Goal: Information Seeking & Learning: Learn about a topic

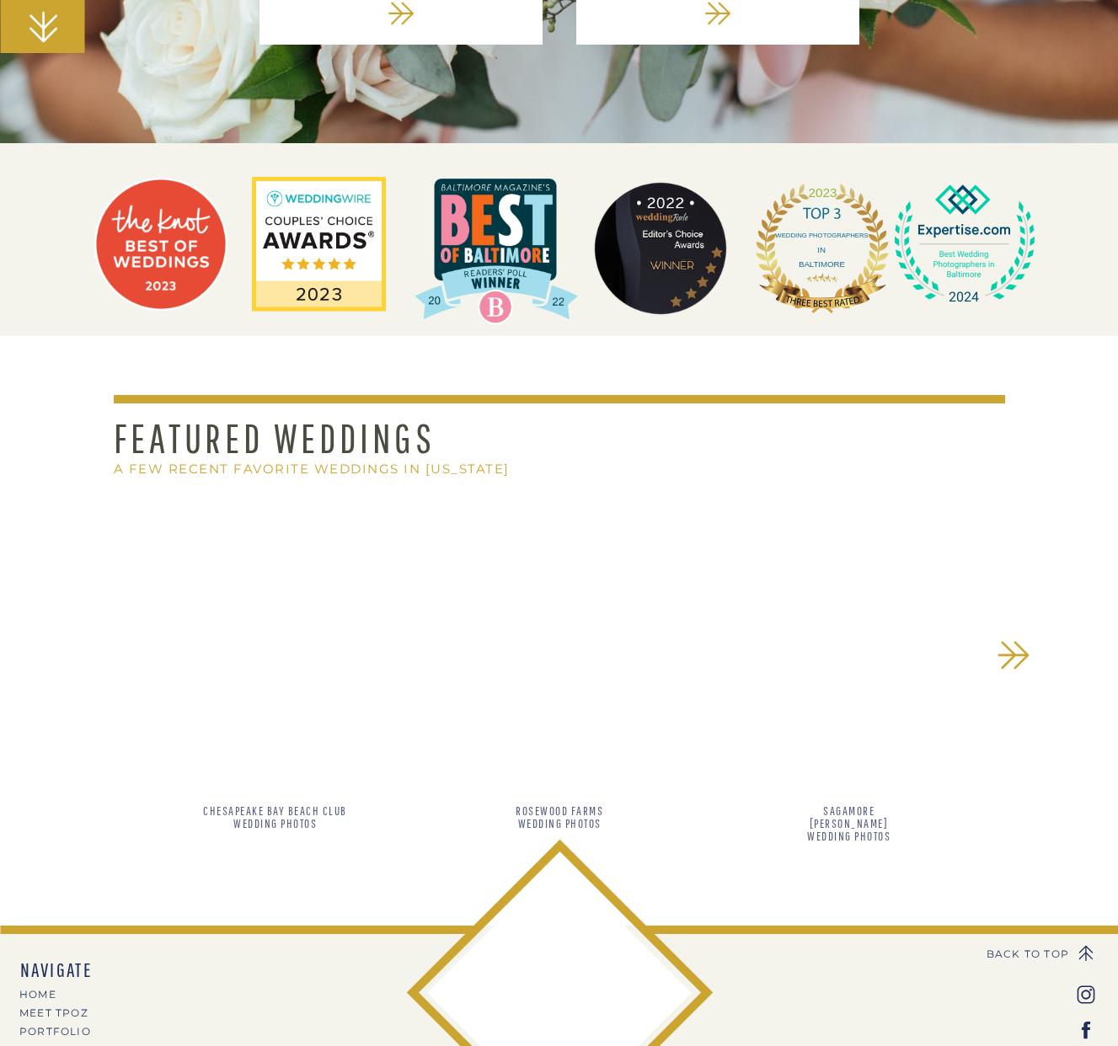
scroll to position [1232, 0]
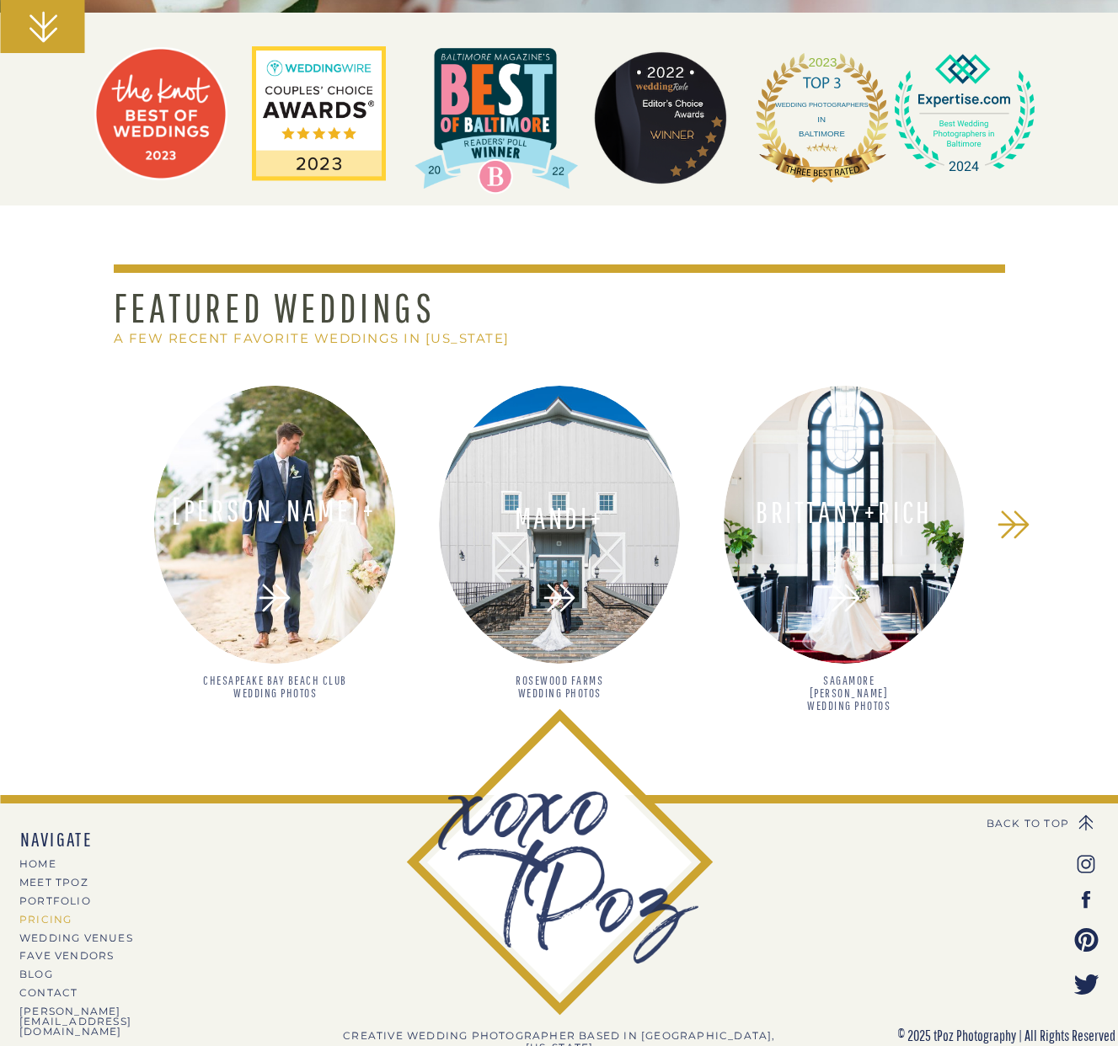
click at [53, 922] on nav "PRICING" at bounding box center [92, 919] width 147 height 9
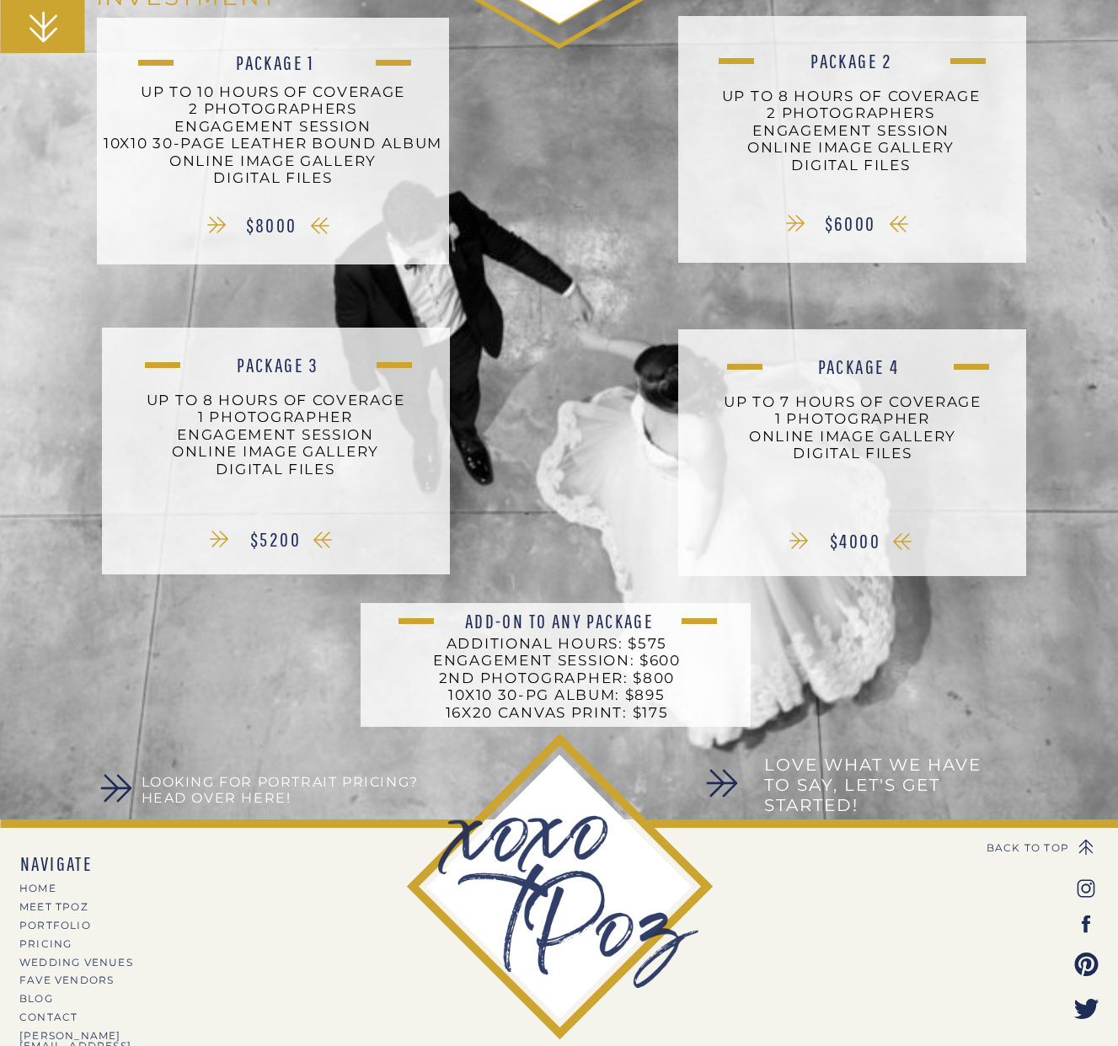
scroll to position [381, 0]
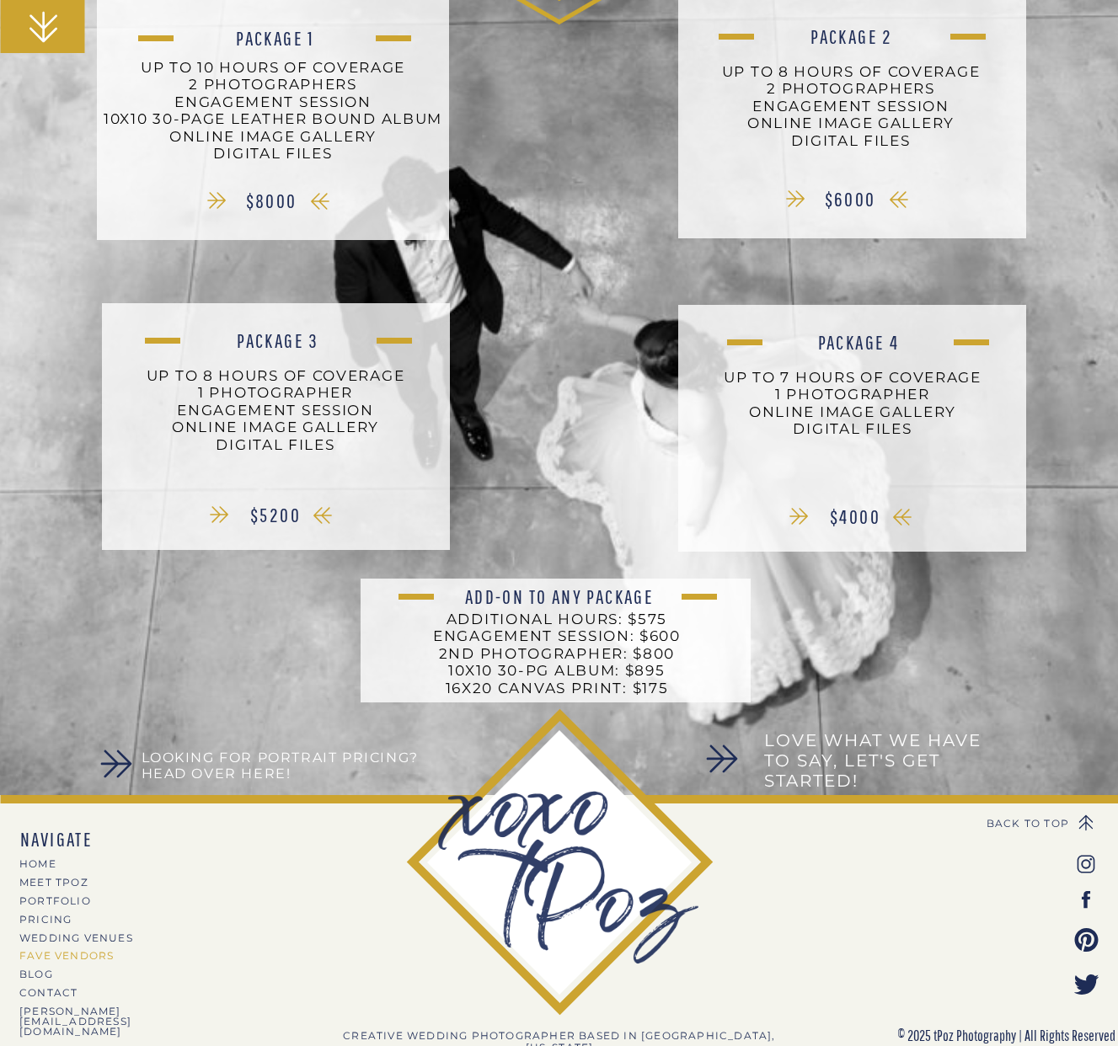
click at [53, 956] on nav "Fave Vendors" at bounding box center [92, 955] width 147 height 9
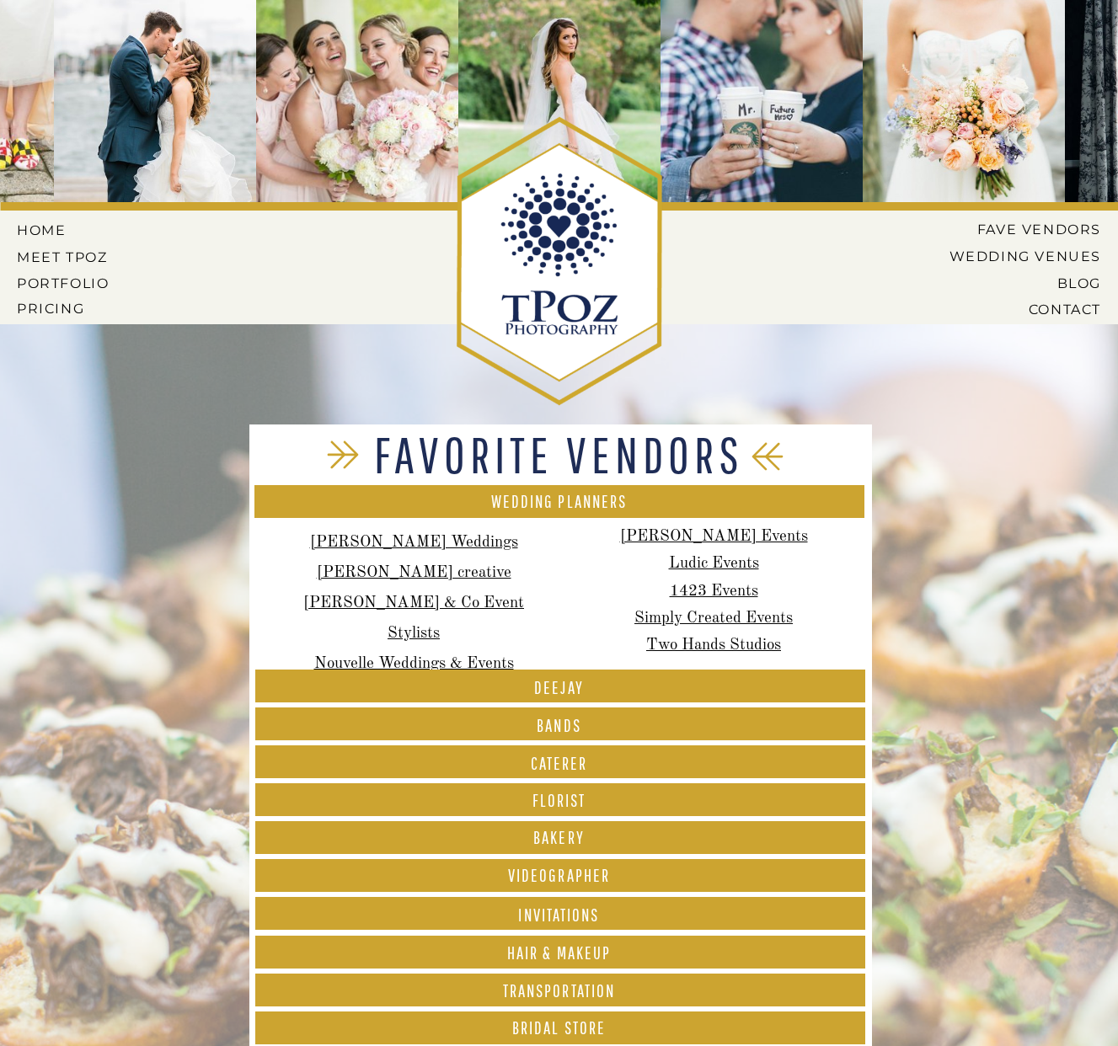
click at [595, 767] on h1 "CATERER" at bounding box center [559, 766] width 610 height 22
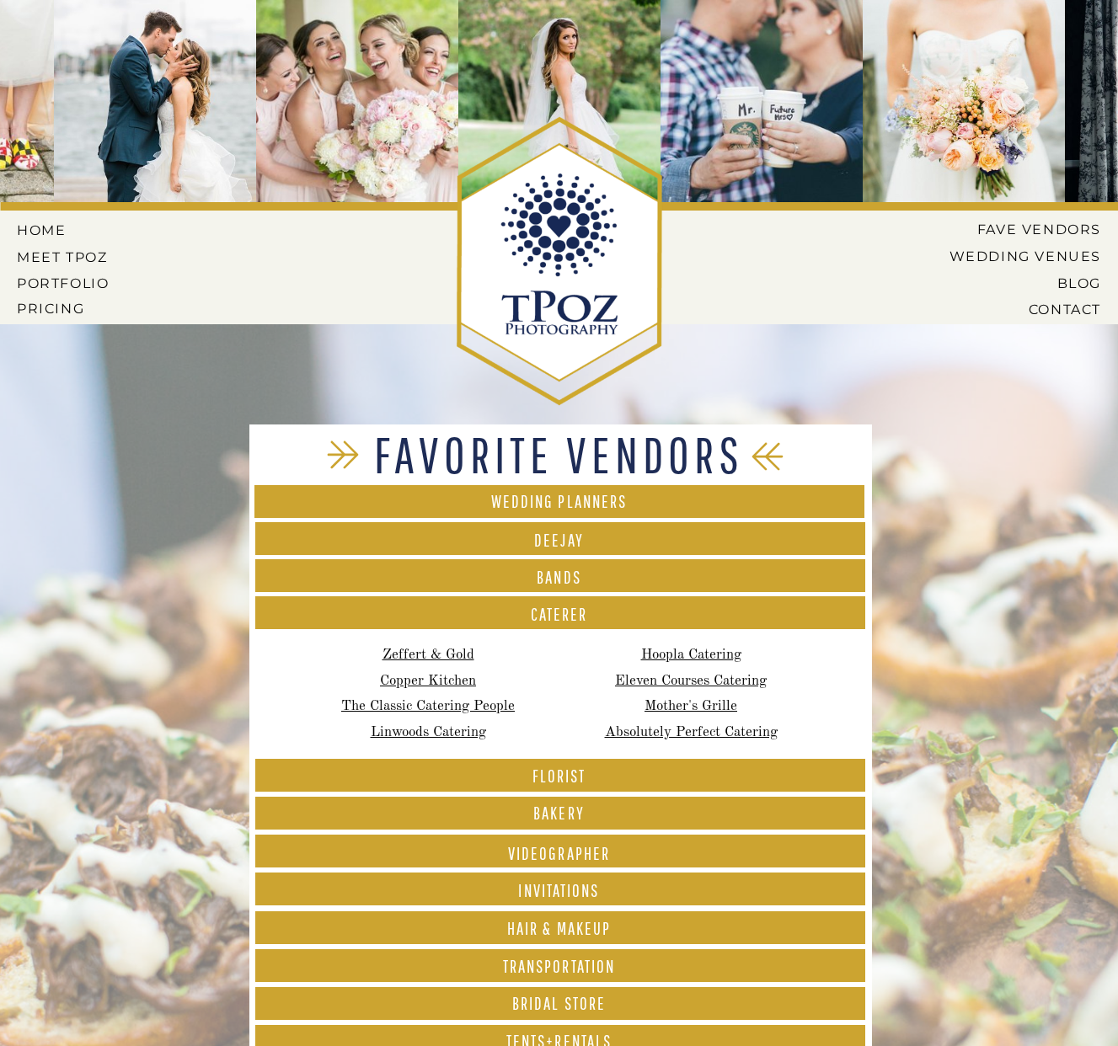
click at [590, 777] on h1 "FLORIST" at bounding box center [559, 778] width 610 height 22
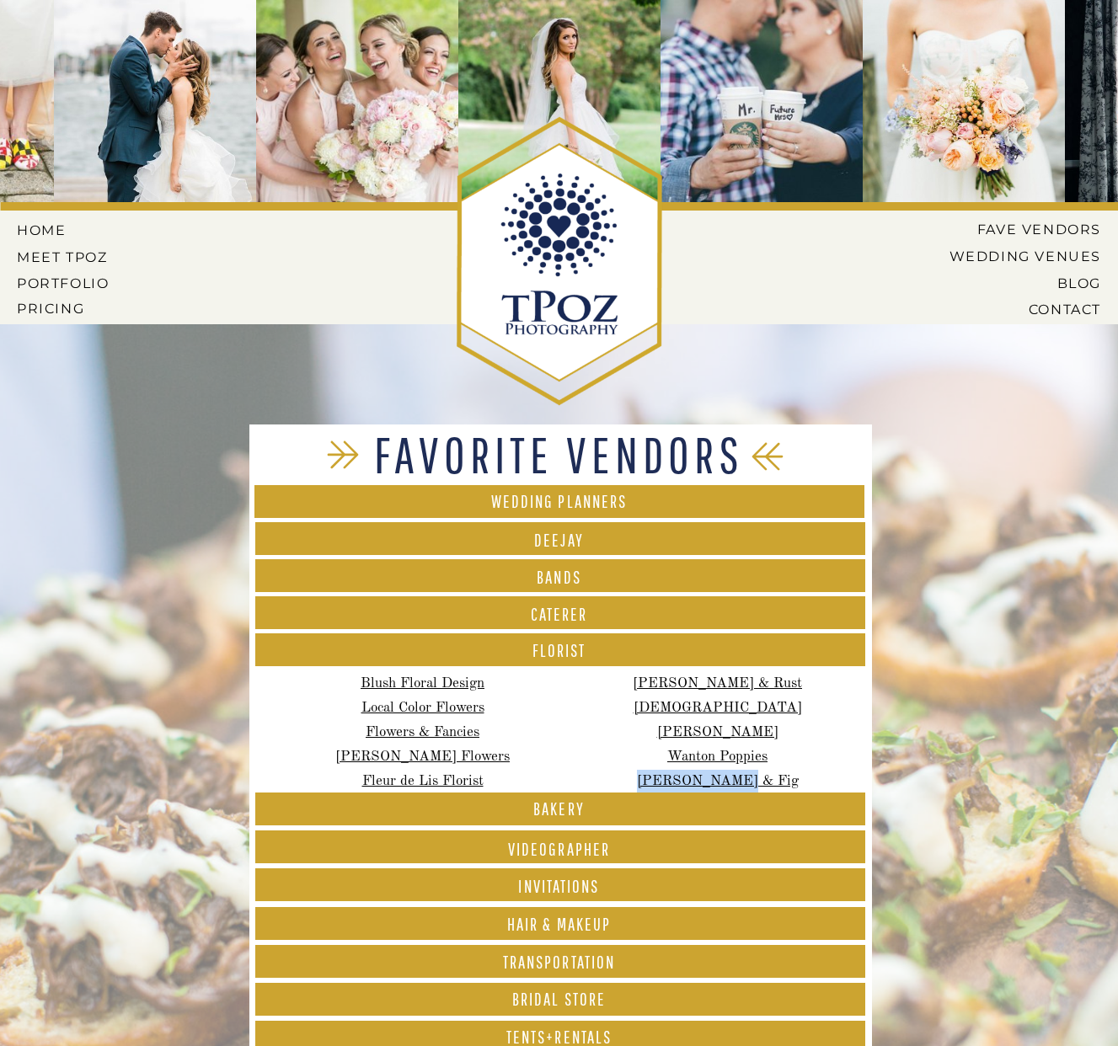
scroll to position [103, 0]
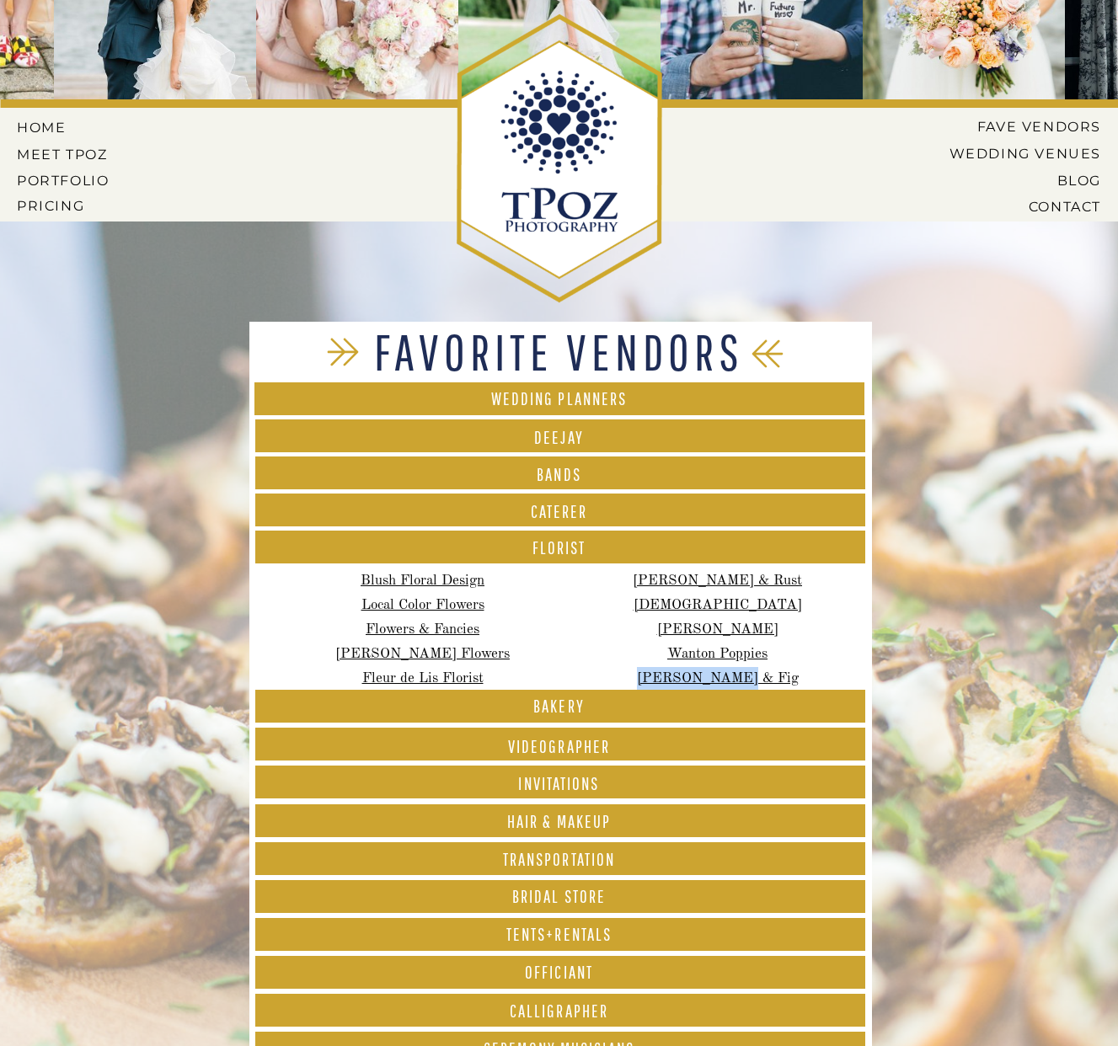
click at [593, 772] on div at bounding box center [560, 782] width 610 height 33
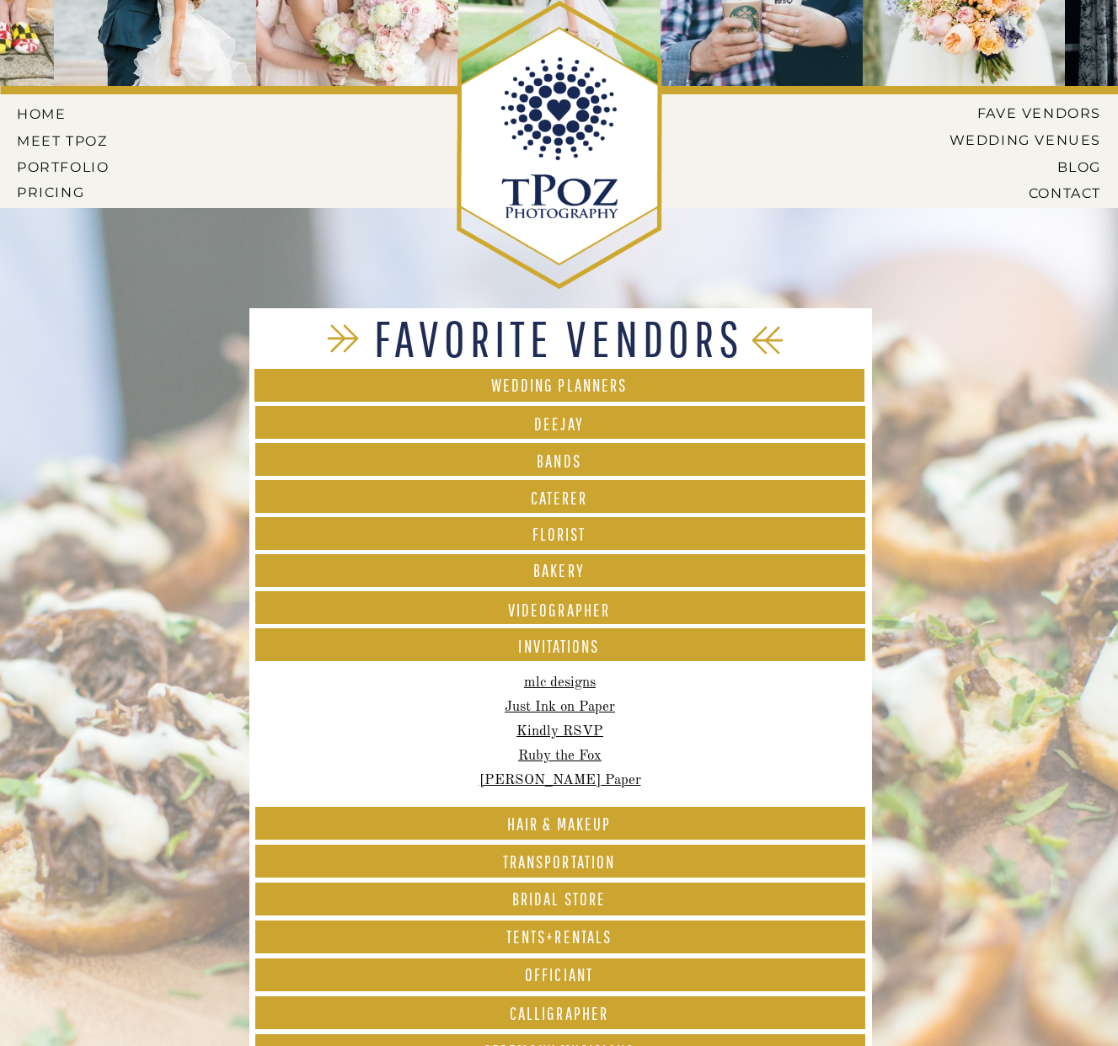
scroll to position [143, 0]
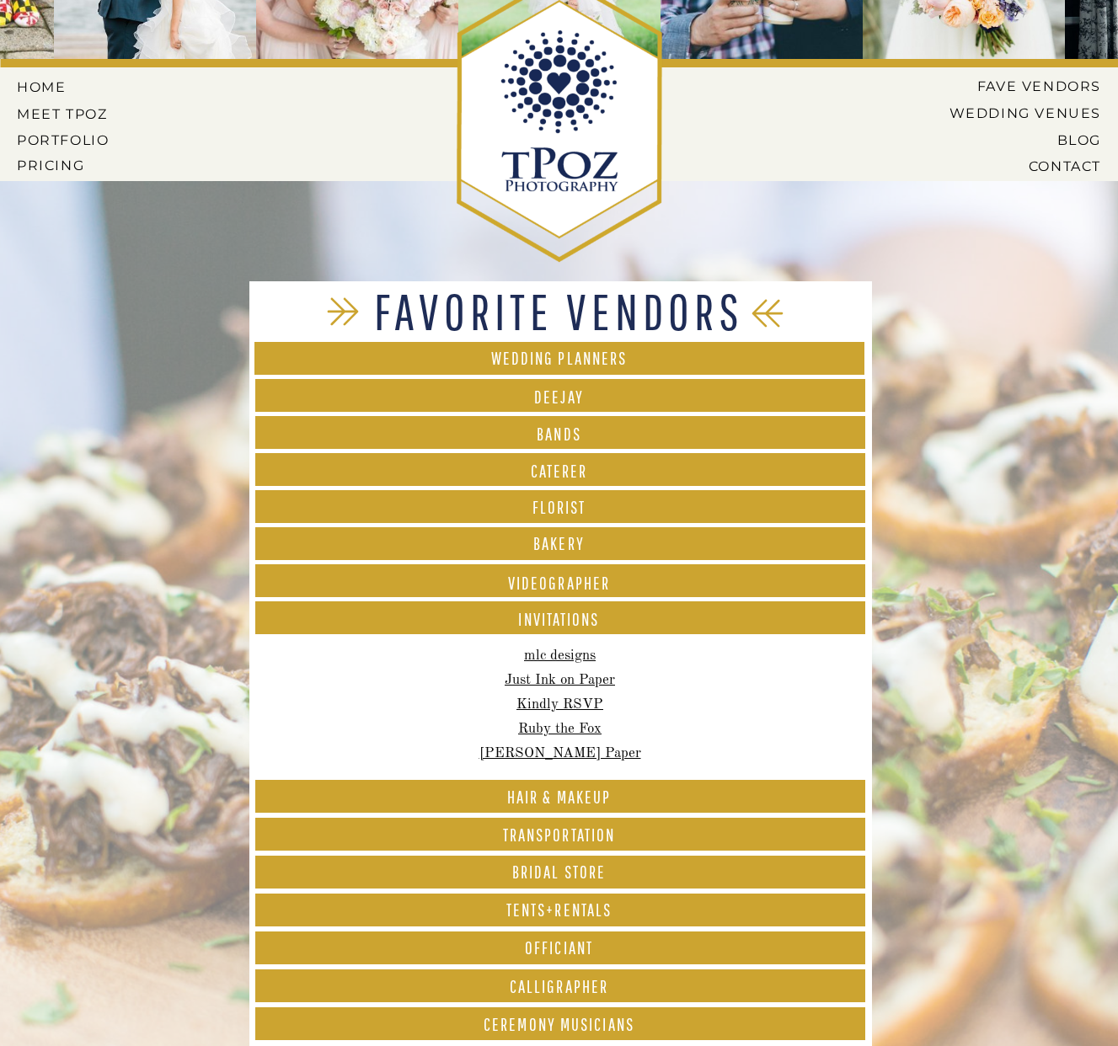
click at [614, 840] on font "Transportation" at bounding box center [559, 835] width 112 height 20
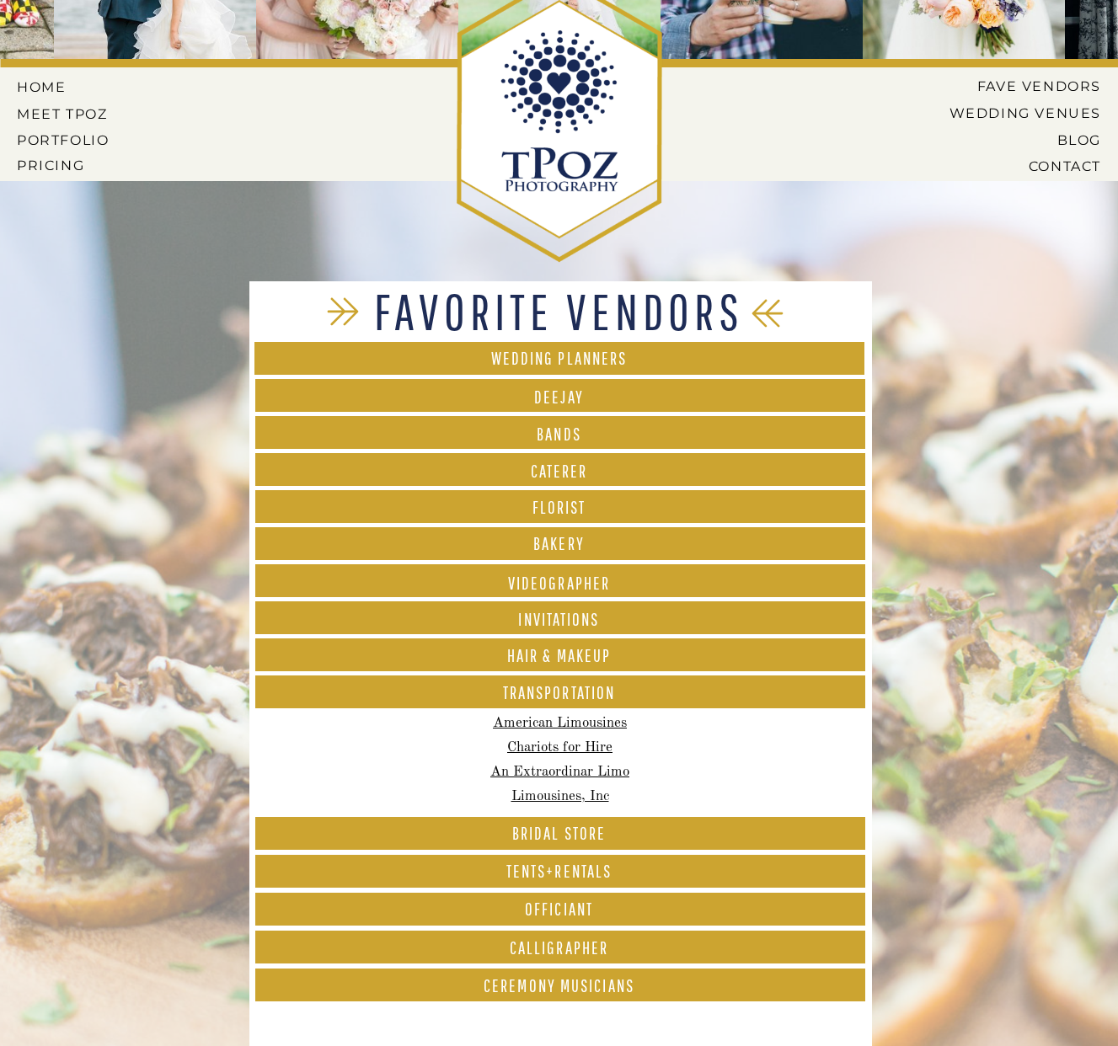
click at [587, 988] on font "CEREMONY Musicians" at bounding box center [559, 985] width 151 height 20
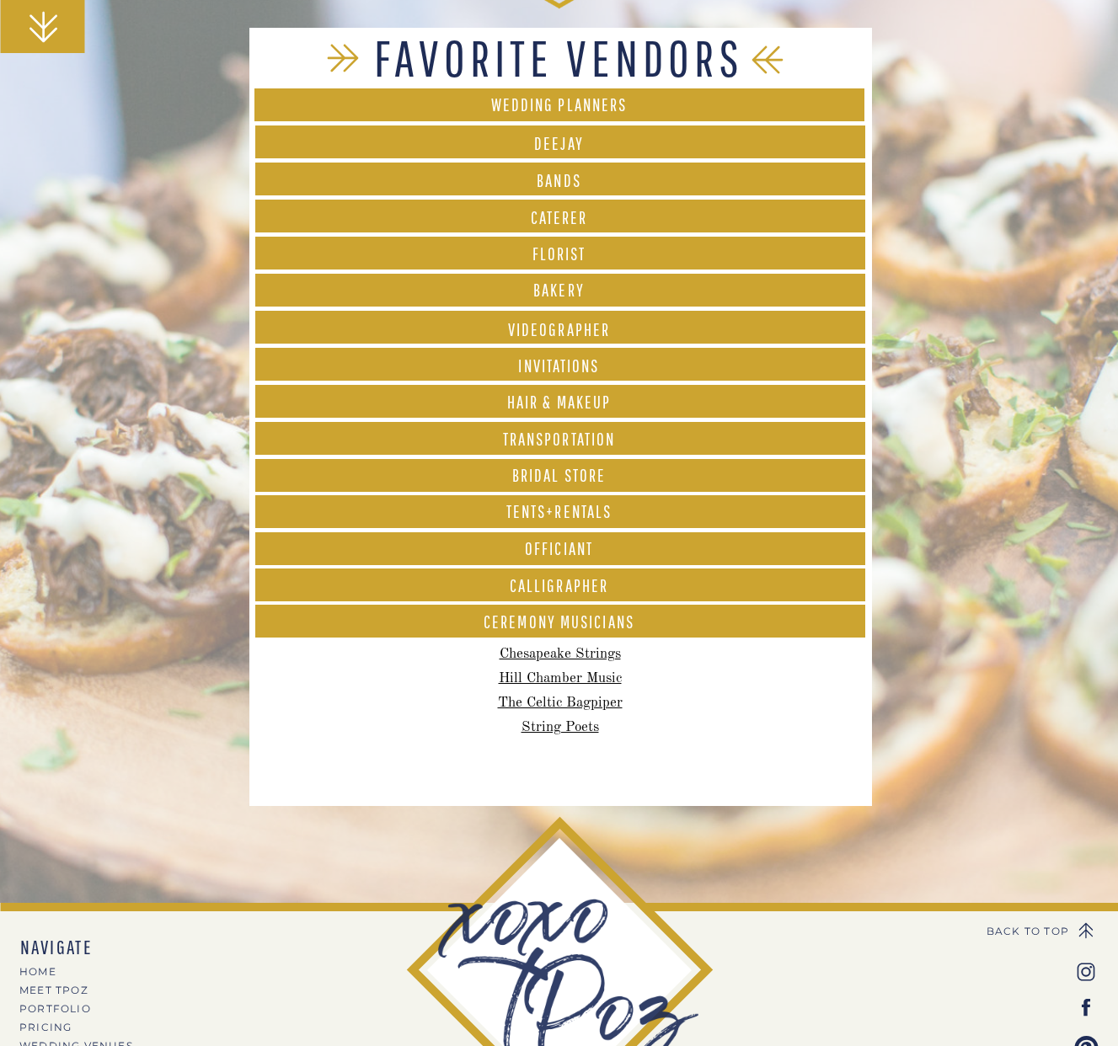
scroll to position [505, 0]
